Goal: Task Accomplishment & Management: Use online tool/utility

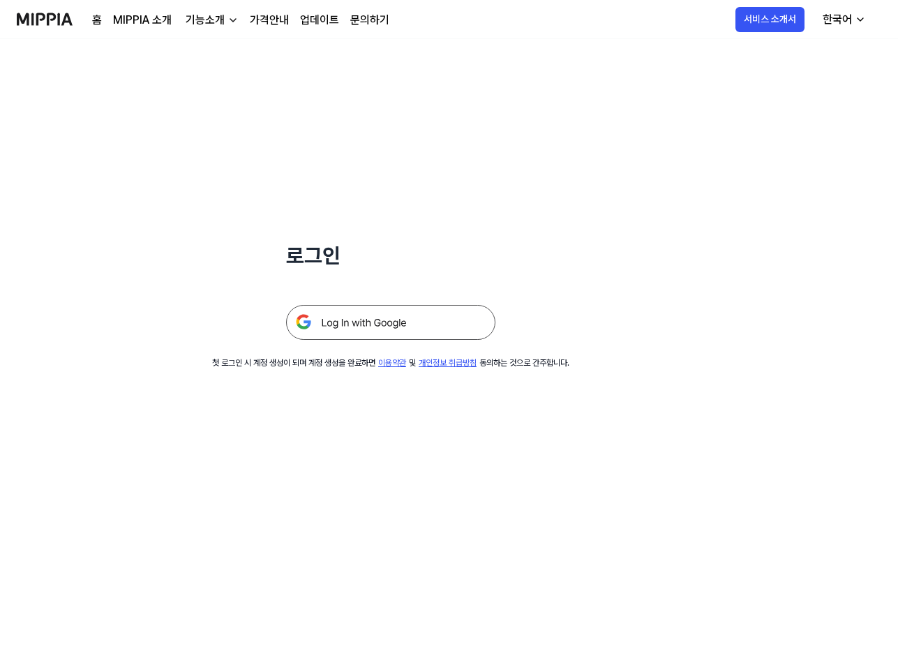
click at [387, 325] on img at bounding box center [390, 322] width 209 height 35
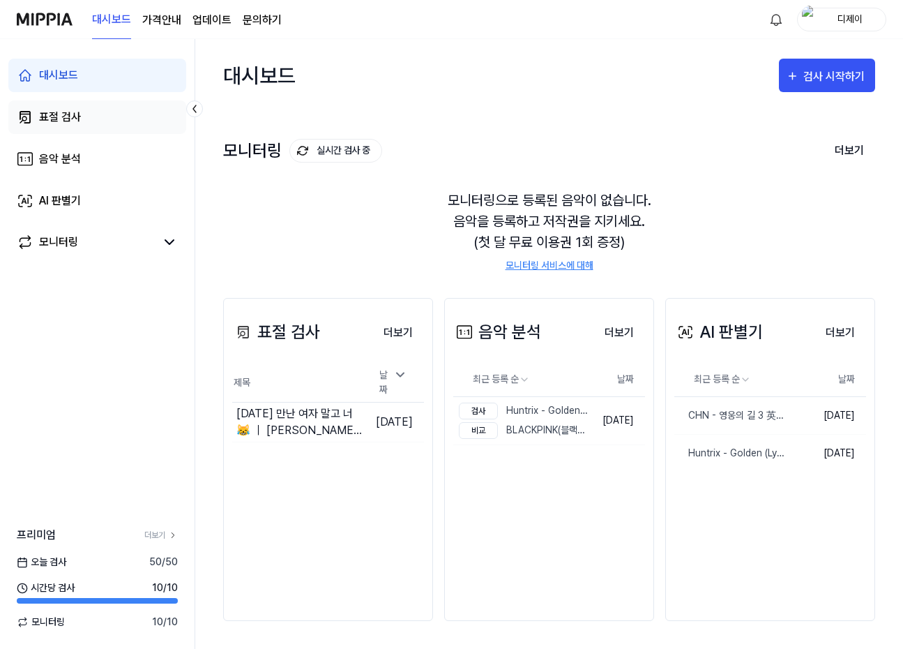
click at [85, 116] on link "표절 검사" at bounding box center [97, 116] width 178 height 33
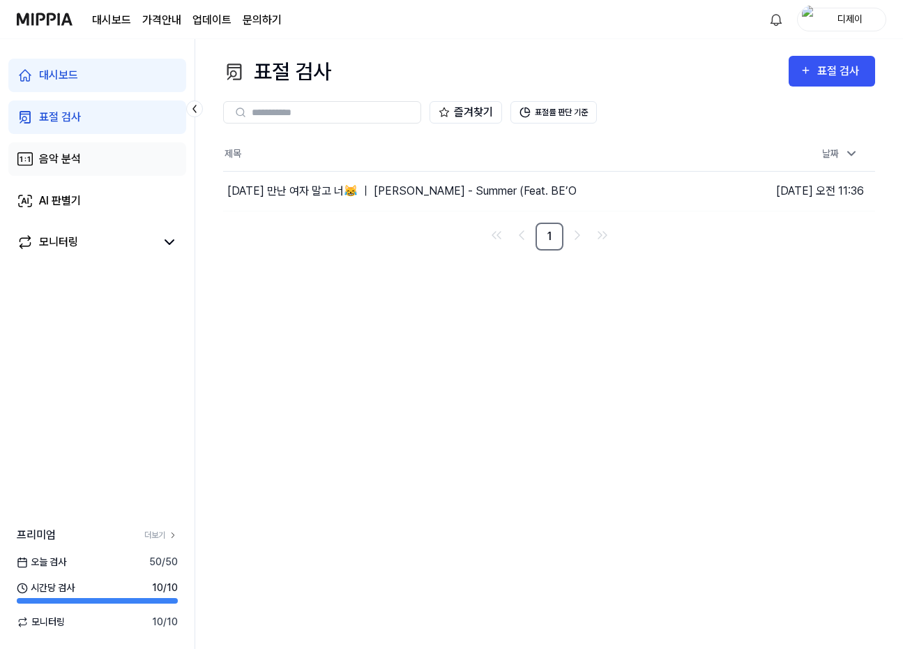
click at [107, 164] on link "음악 분석" at bounding box center [97, 158] width 178 height 33
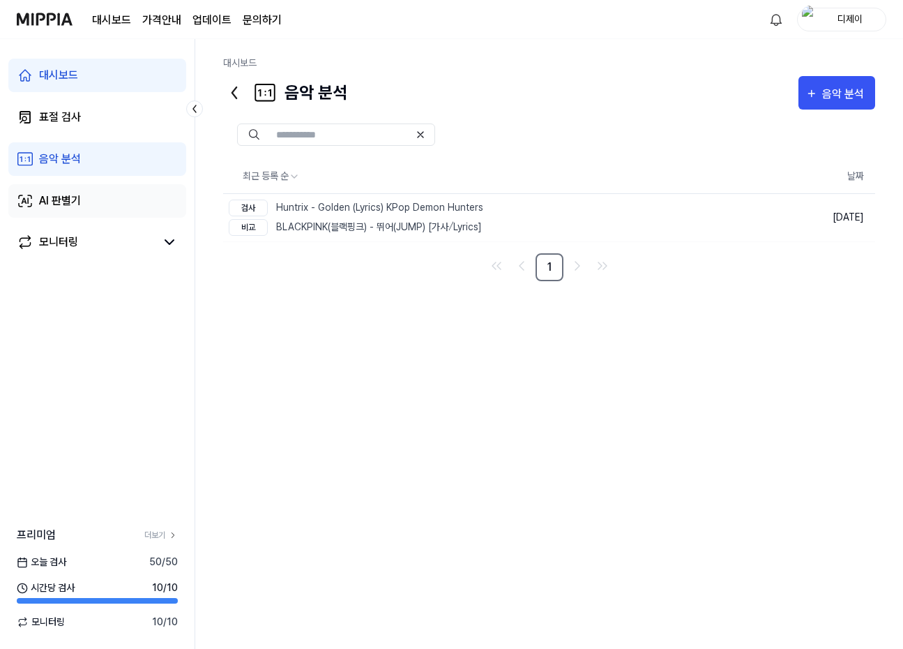
click at [114, 202] on link "AI 판별기" at bounding box center [97, 200] width 178 height 33
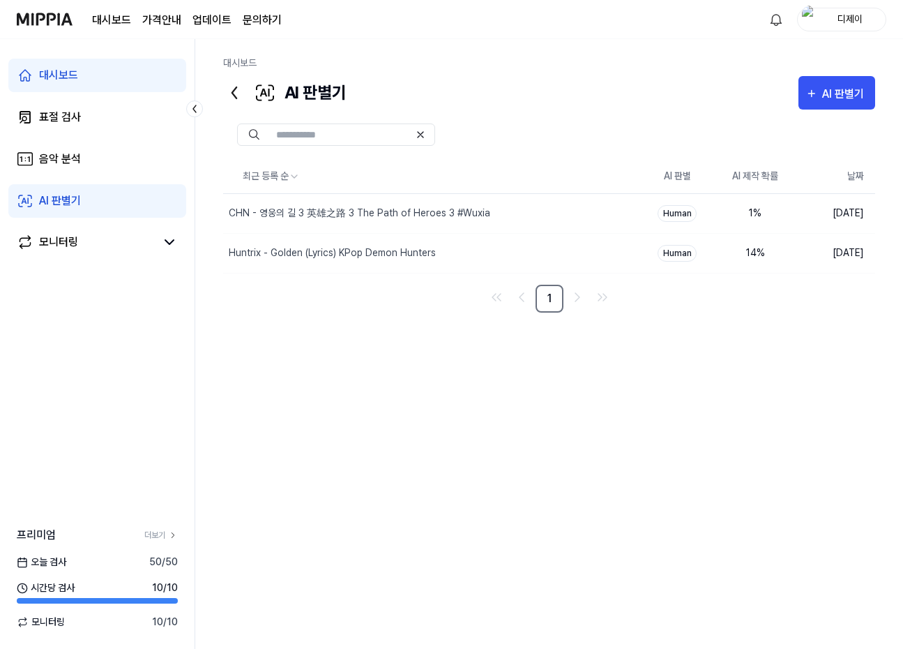
click at [95, 87] on link "대시보드" at bounding box center [97, 75] width 178 height 33
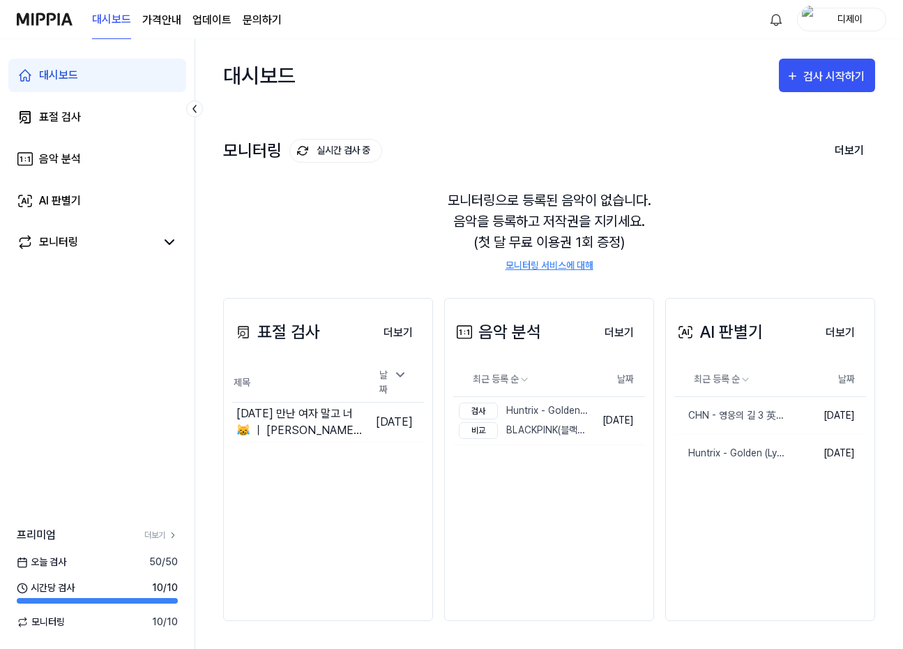
click at [575, 27] on div "대시보드 가격안내 업데이트 문의하기 디제이" at bounding box center [452, 19] width 870 height 38
